Goal: Check status: Check status

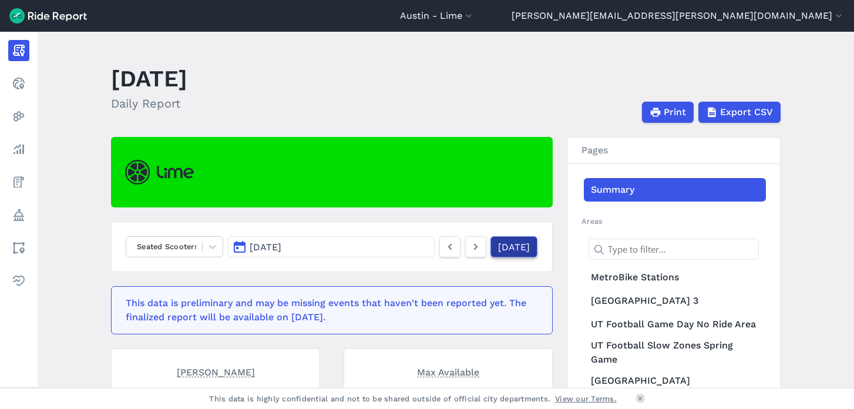
click at [507, 250] on link "[DATE]" at bounding box center [514, 246] width 47 height 21
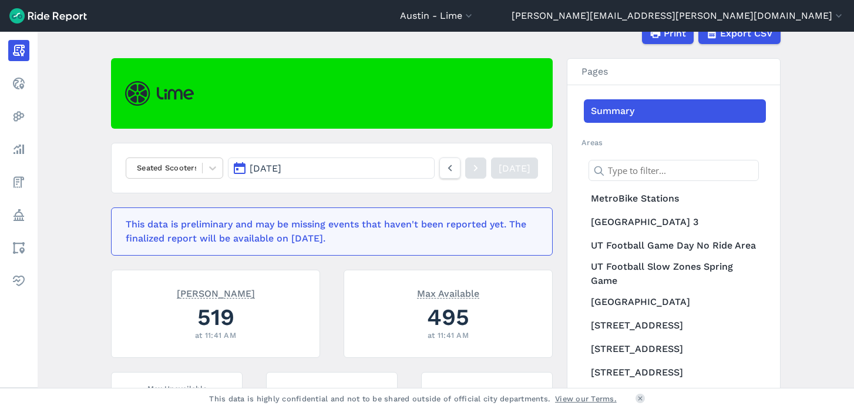
scroll to position [75, 0]
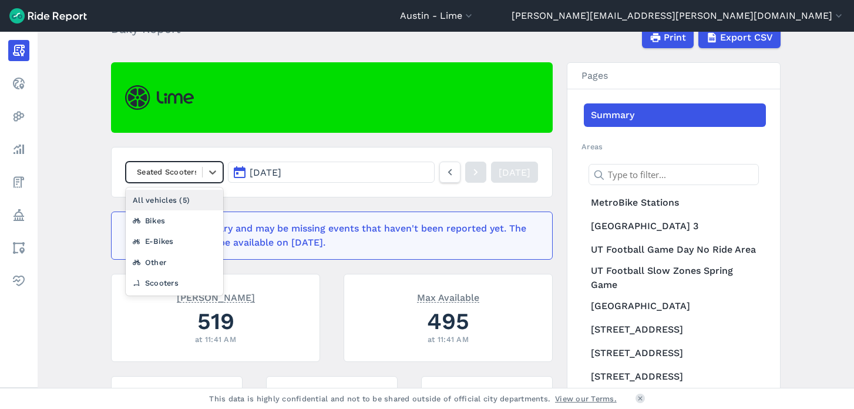
click at [174, 174] on div at bounding box center [164, 172] width 64 height 14
click at [155, 284] on div "Scooters" at bounding box center [175, 283] width 98 height 21
click at [177, 174] on div at bounding box center [164, 172] width 64 height 14
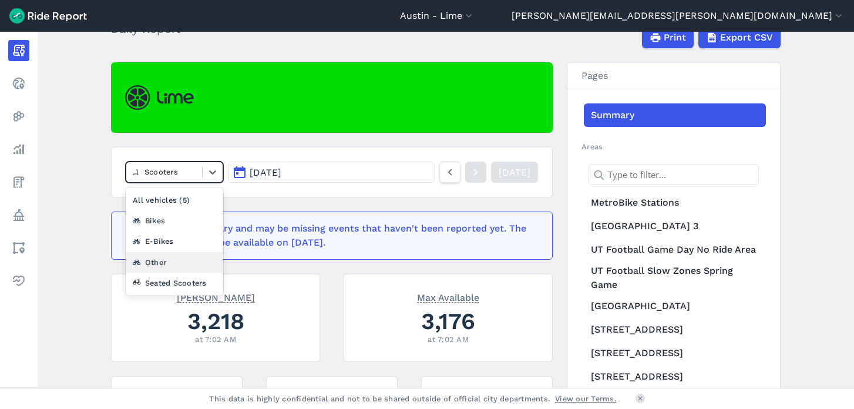
click at [156, 263] on div "Other" at bounding box center [175, 262] width 98 height 21
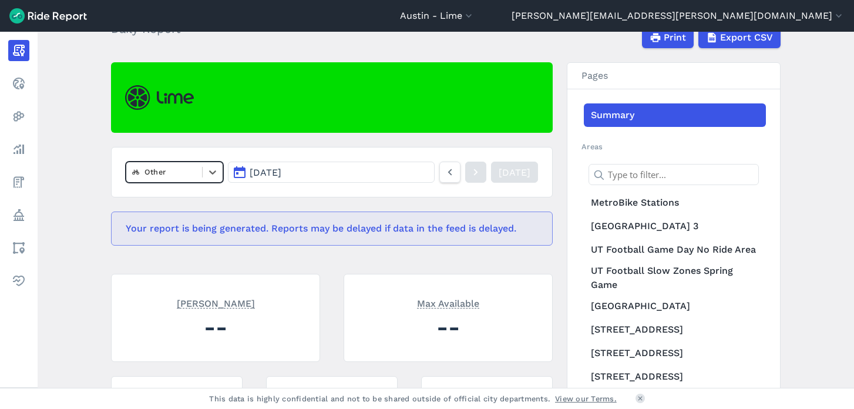
click at [176, 173] on div at bounding box center [164, 172] width 64 height 14
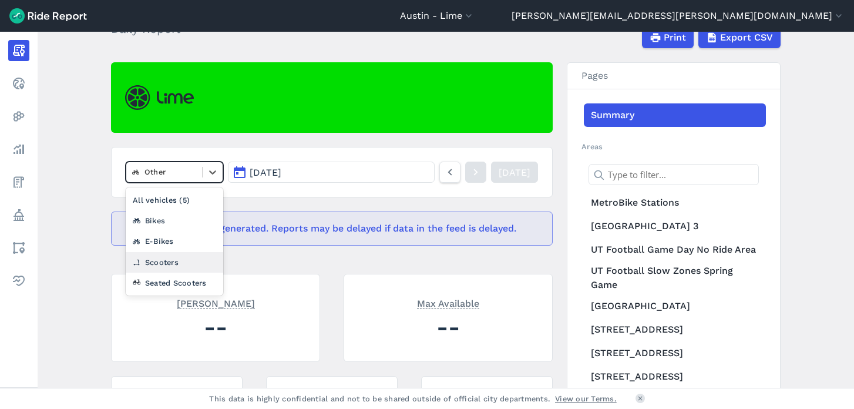
click at [163, 258] on div "Scooters" at bounding box center [175, 262] width 98 height 21
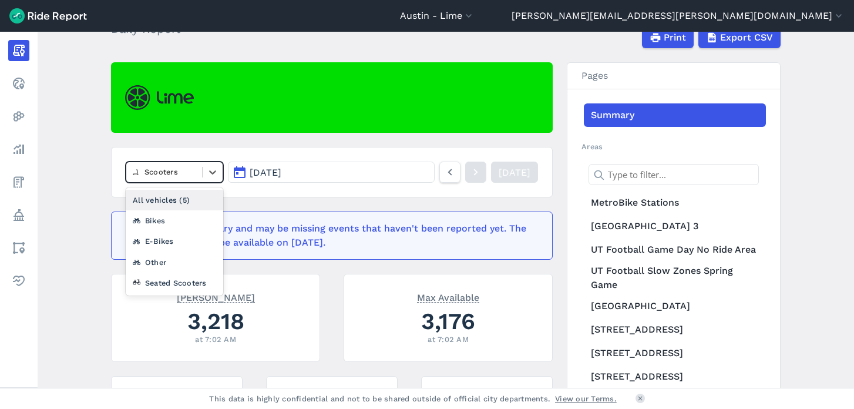
click at [176, 173] on div at bounding box center [164, 172] width 64 height 14
click at [172, 283] on div "Seated Scooters" at bounding box center [175, 283] width 98 height 21
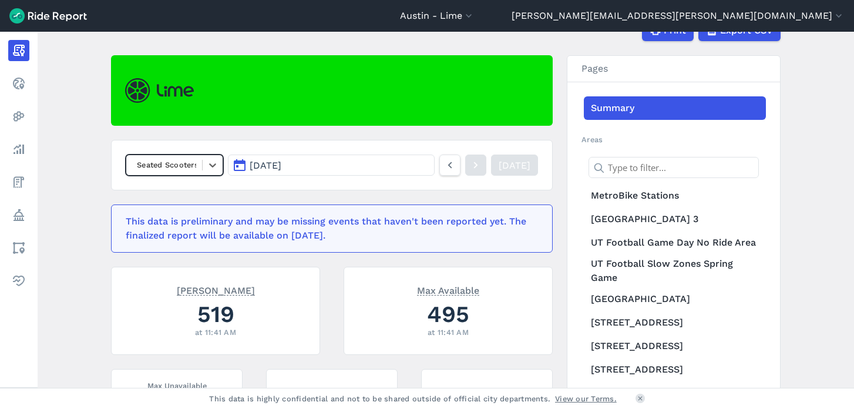
scroll to position [55, 0]
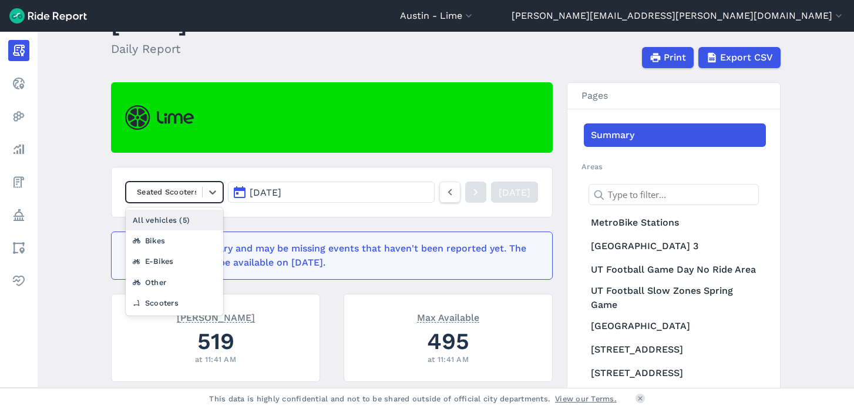
click at [193, 192] on div at bounding box center [164, 192] width 64 height 14
click at [152, 298] on div "Scooters" at bounding box center [175, 303] width 98 height 21
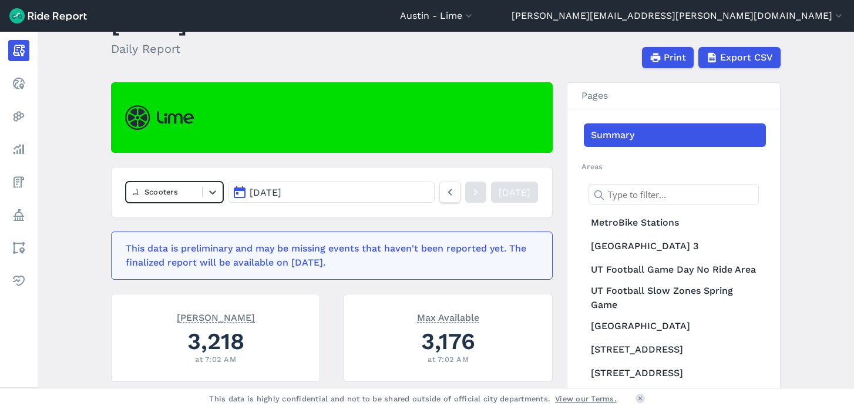
click at [193, 195] on div at bounding box center [164, 192] width 64 height 14
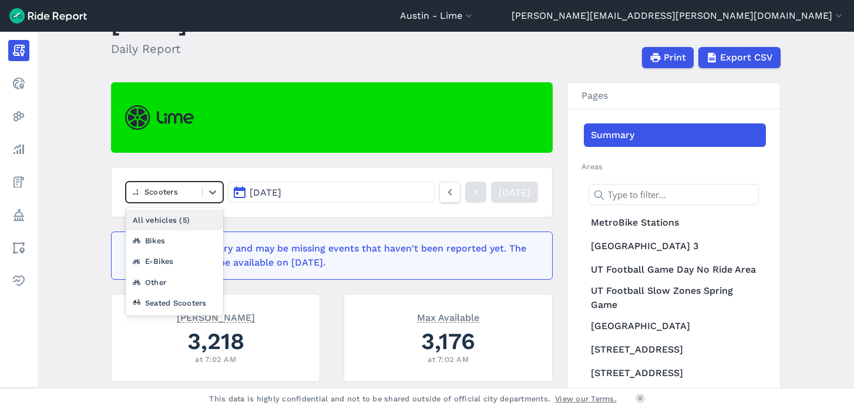
click at [169, 228] on div "All vehicles (5)" at bounding box center [175, 220] width 98 height 21
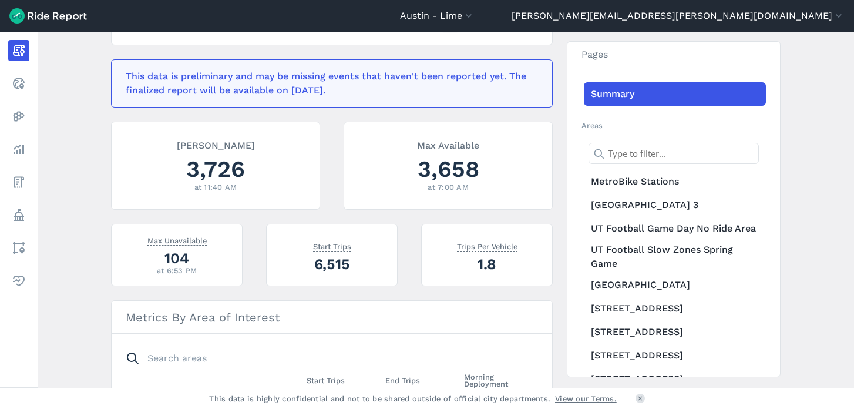
scroll to position [229, 0]
